Goal: Information Seeking & Learning: Learn about a topic

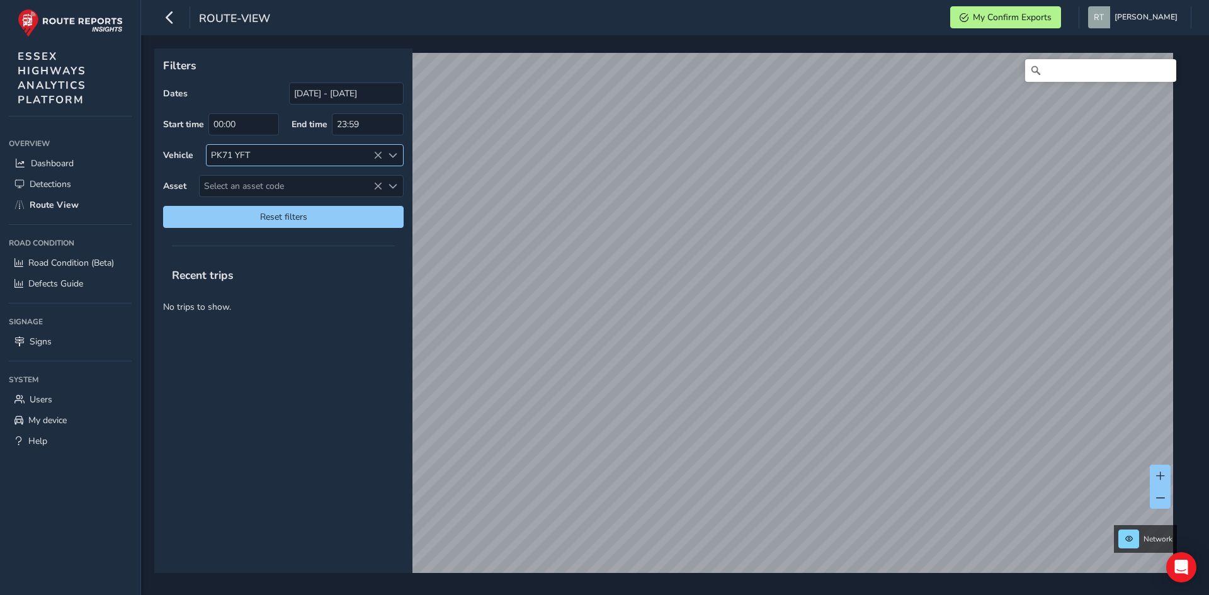
click at [377, 150] on div "PK71 YFT" at bounding box center [295, 155] width 176 height 21
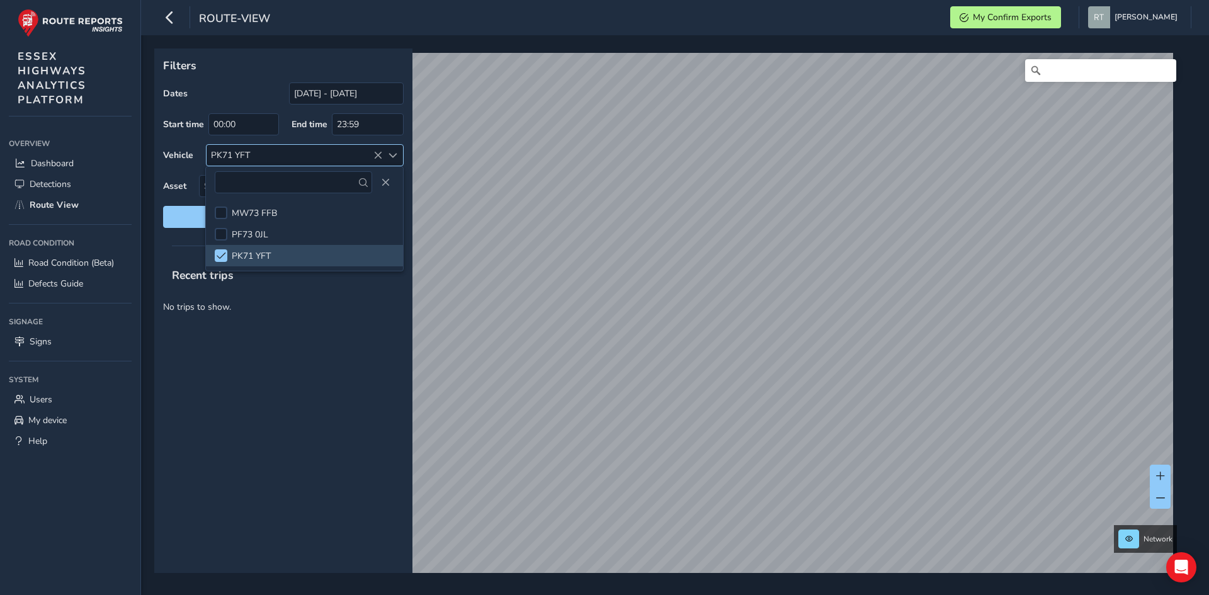
click at [375, 153] on icon at bounding box center [377, 155] width 9 height 9
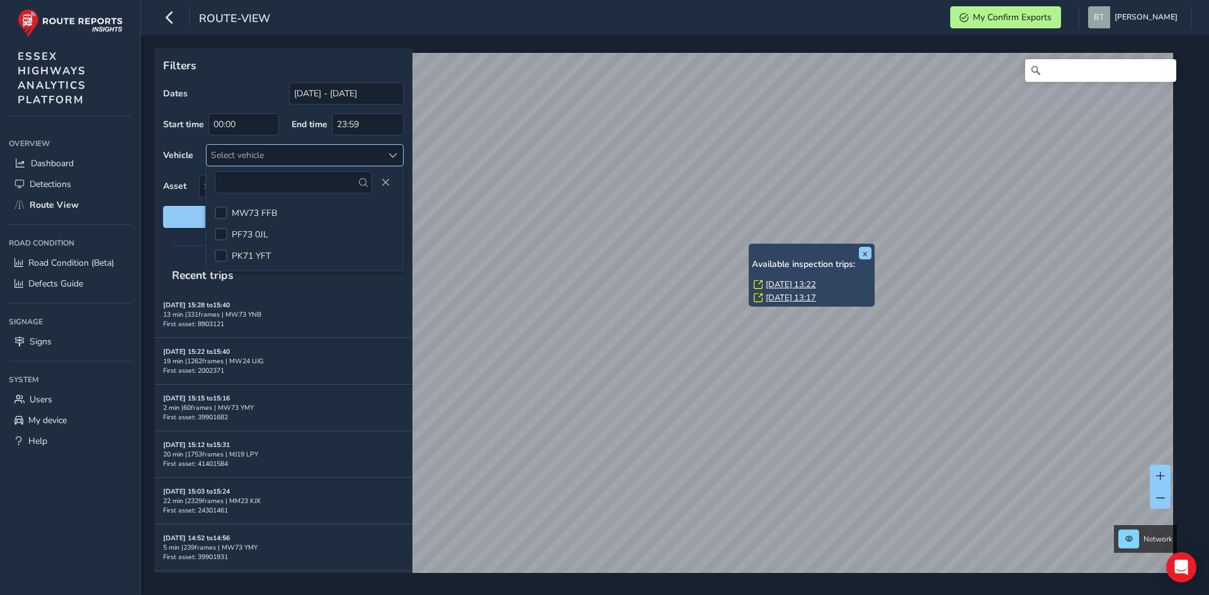
click at [784, 284] on link "[DATE] 13:22" at bounding box center [791, 284] width 50 height 11
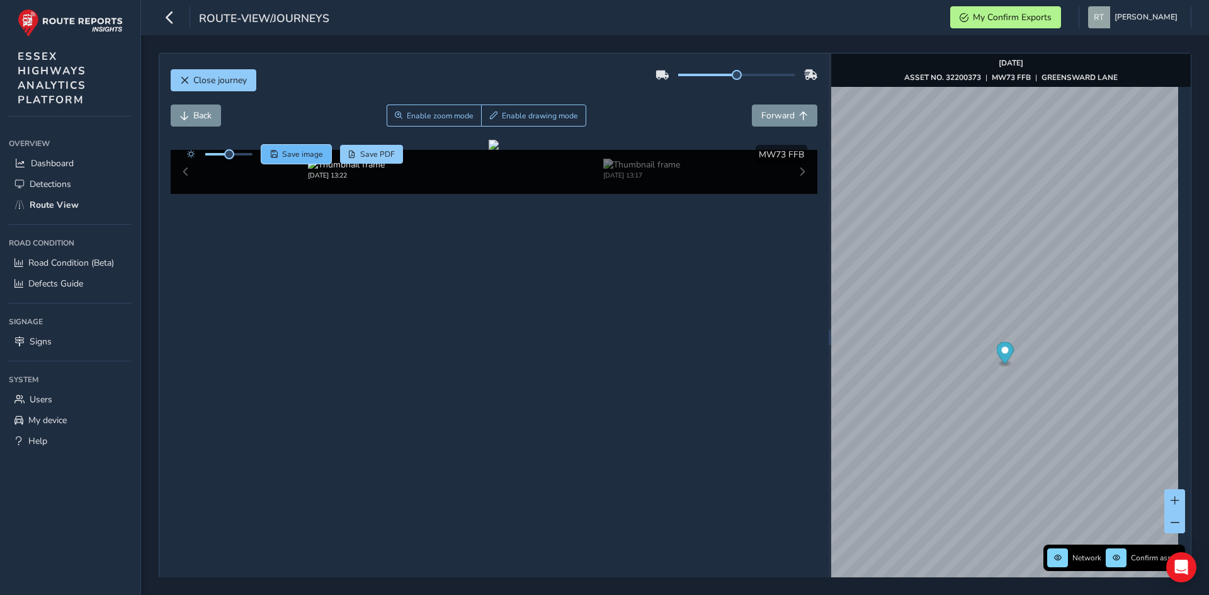
click at [309, 155] on span "Save image" at bounding box center [302, 154] width 41 height 10
